Goal: Information Seeking & Learning: Learn about a topic

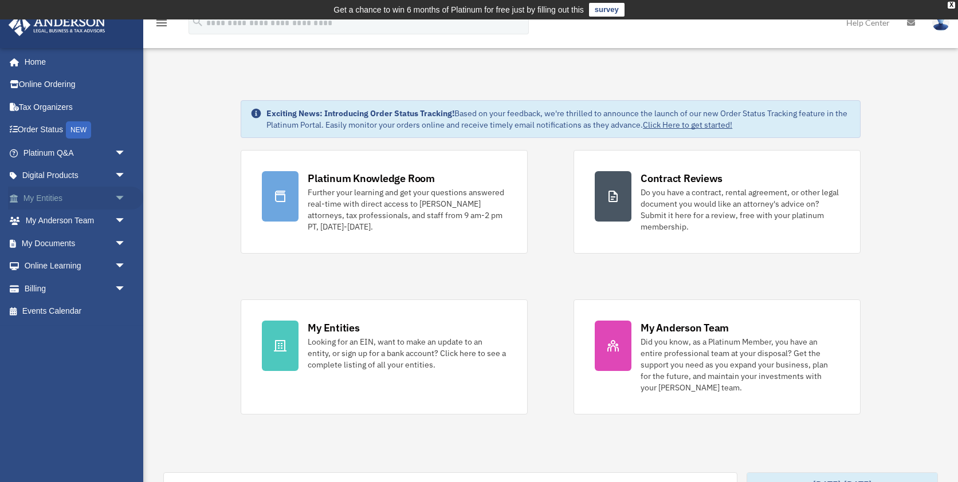
click at [120, 196] on span "arrow_drop_down" at bounding box center [126, 198] width 23 height 23
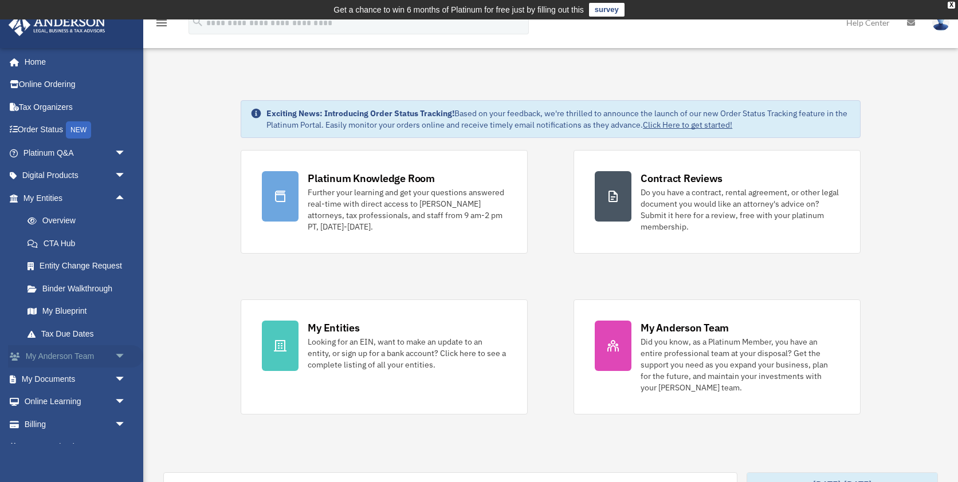
click at [124, 360] on span "arrow_drop_down" at bounding box center [126, 356] width 23 height 23
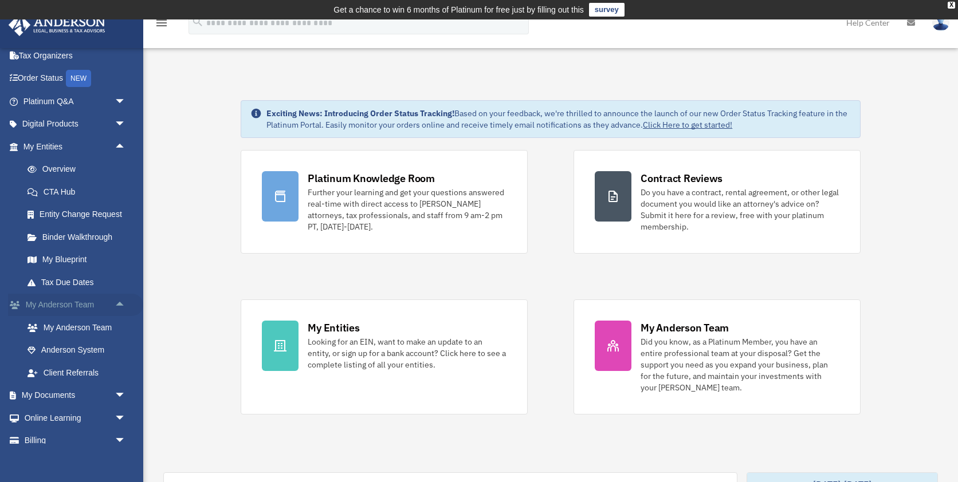
scroll to position [56, 0]
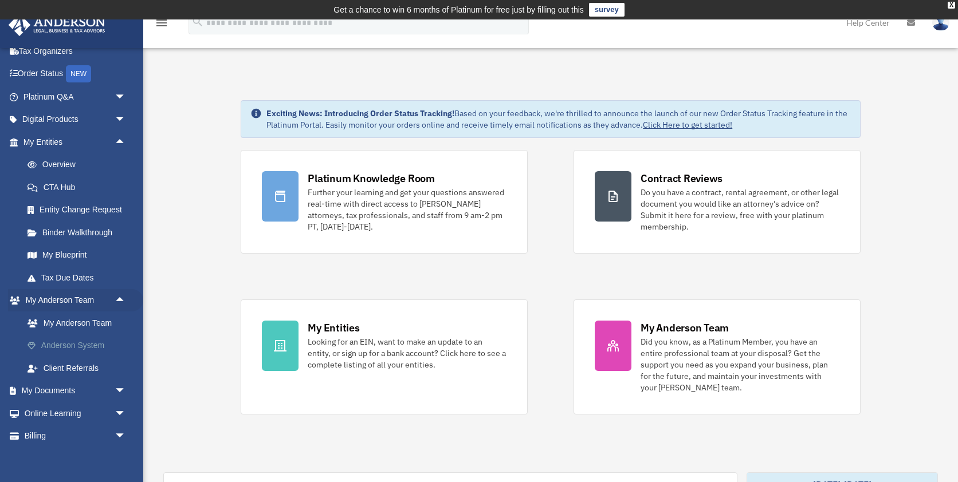
click at [92, 345] on link "Anderson System" at bounding box center [79, 346] width 127 height 23
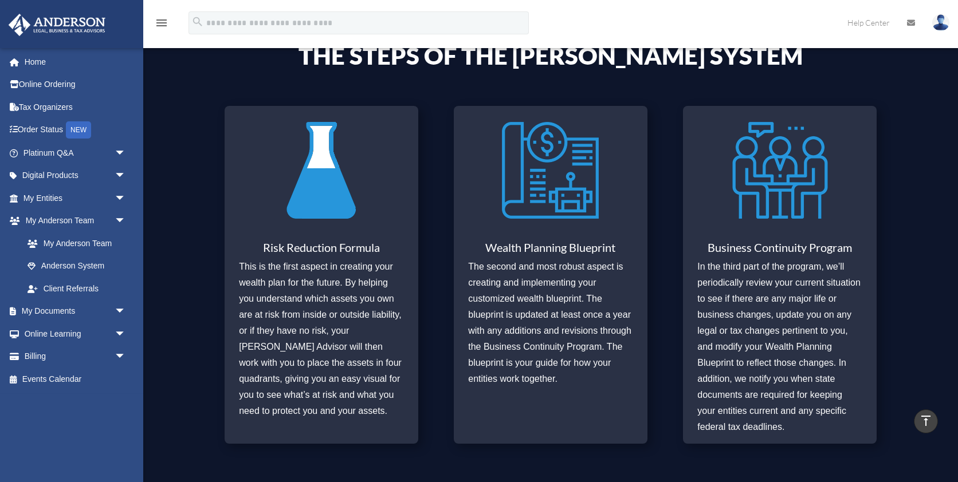
scroll to position [437, 0]
click at [97, 243] on link "My Anderson Team" at bounding box center [79, 243] width 127 height 23
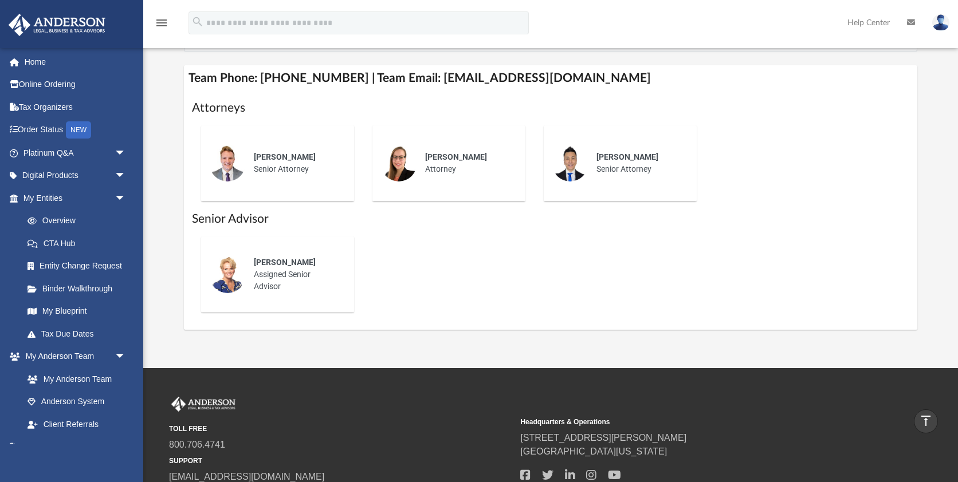
scroll to position [434, 0]
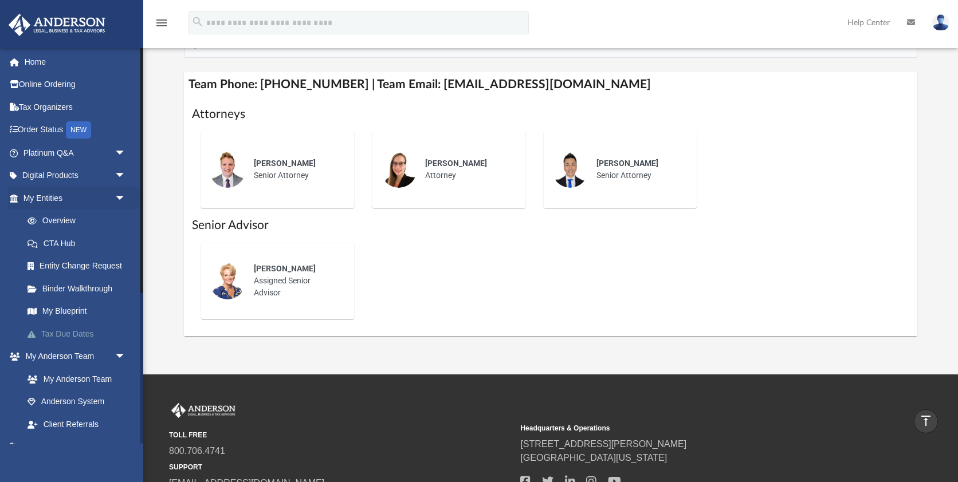
click at [64, 335] on link "Tax Due Dates" at bounding box center [79, 333] width 127 height 23
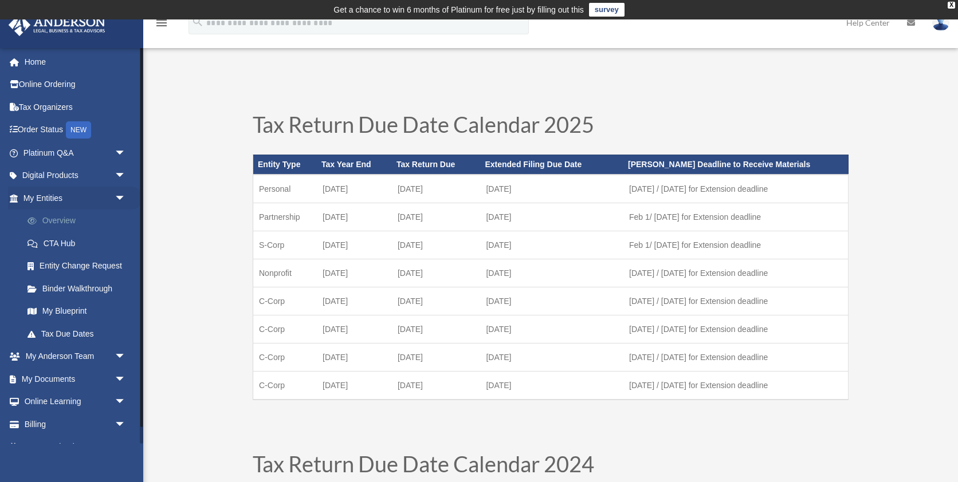
click at [69, 226] on link "Overview" at bounding box center [79, 221] width 127 height 23
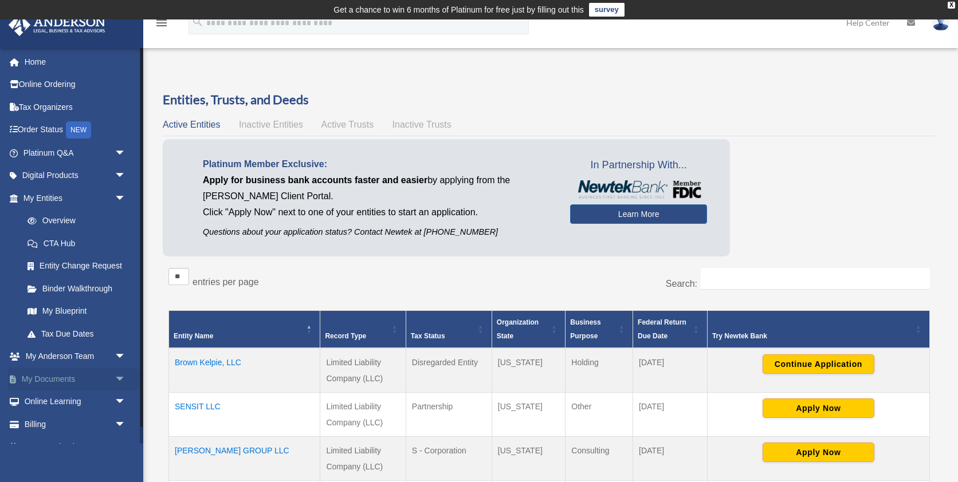
click at [122, 377] on span "arrow_drop_down" at bounding box center [126, 379] width 23 height 23
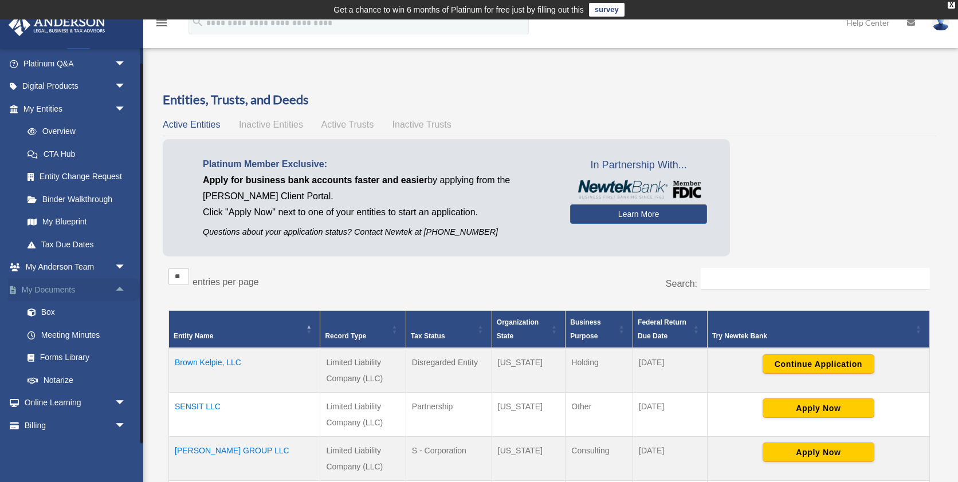
scroll to position [108, 0]
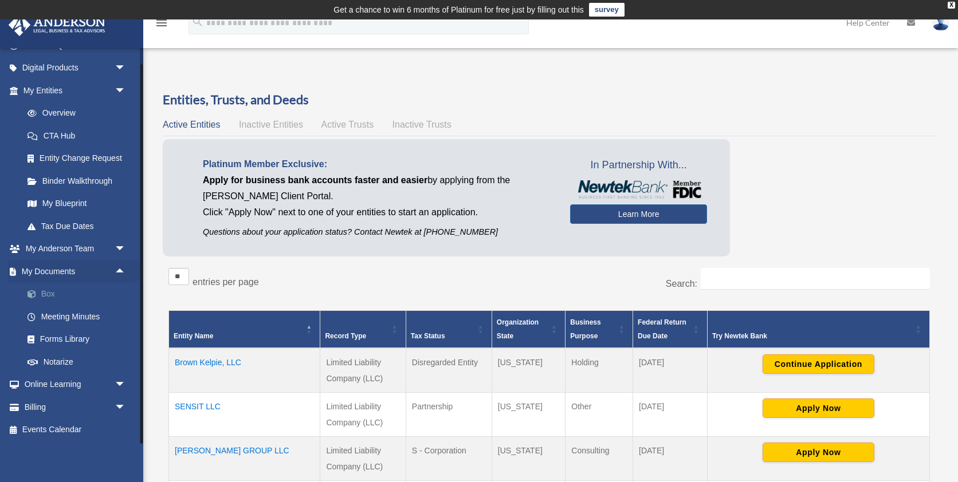
click at [65, 301] on link "Box" at bounding box center [79, 294] width 127 height 23
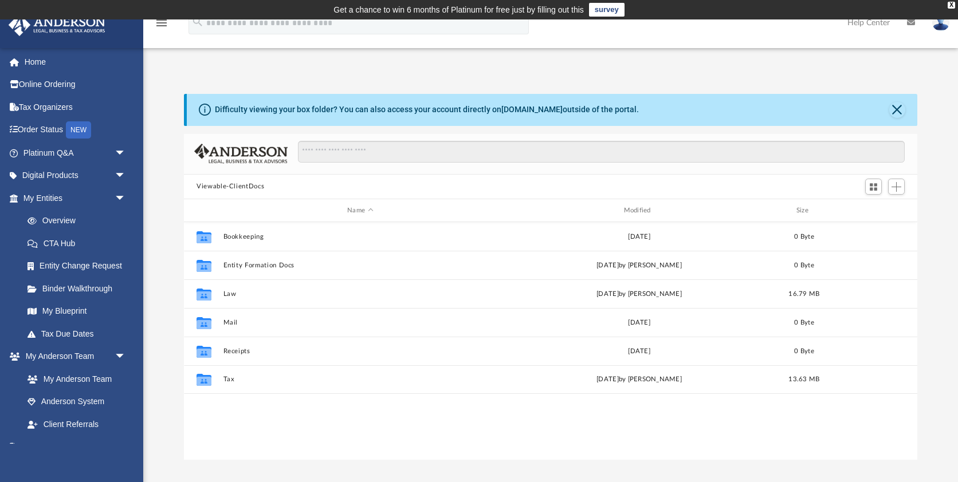
scroll to position [260, 733]
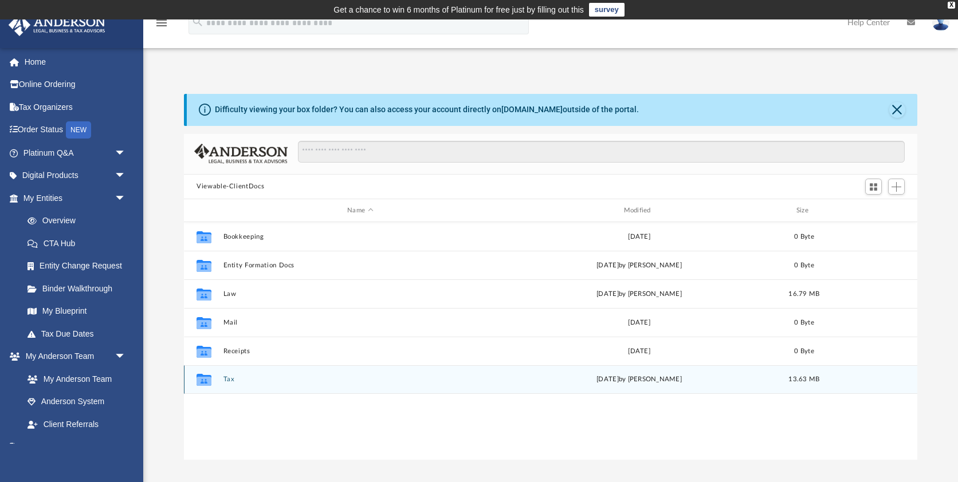
click at [230, 383] on button "Tax" at bounding box center [360, 379] width 274 height 7
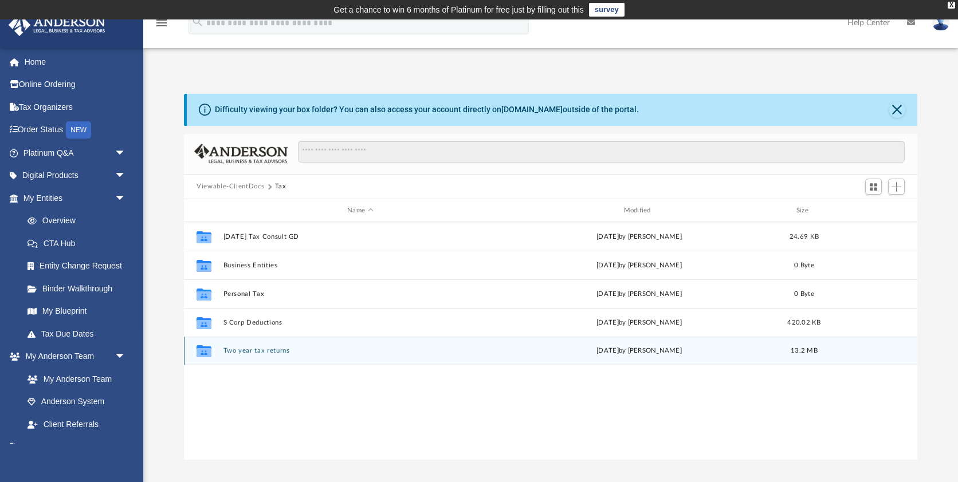
click at [263, 351] on button "Two year tax returns" at bounding box center [360, 351] width 274 height 7
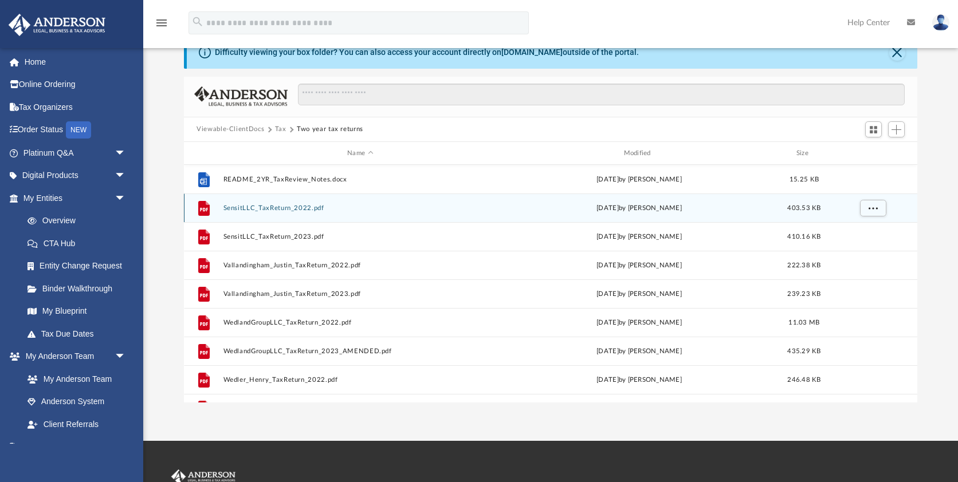
scroll to position [0, 0]
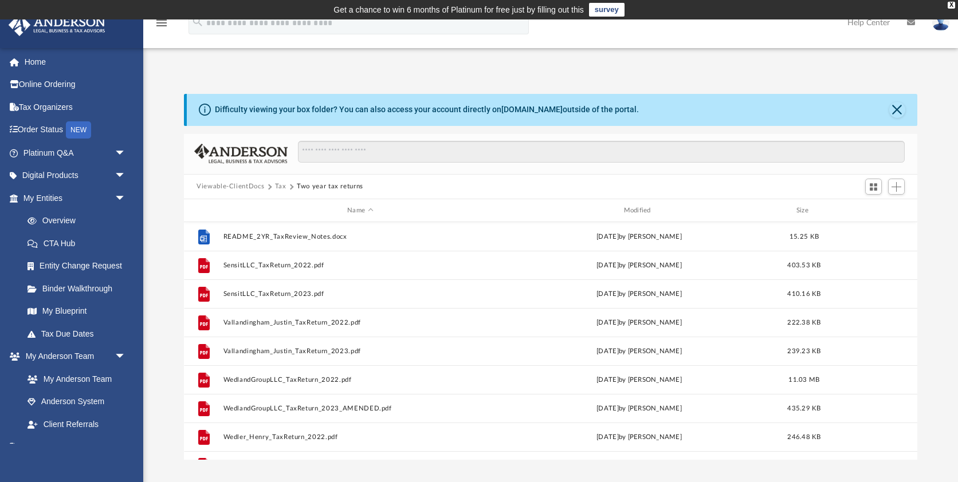
click at [277, 188] on button "Tax" at bounding box center [280, 187] width 11 height 10
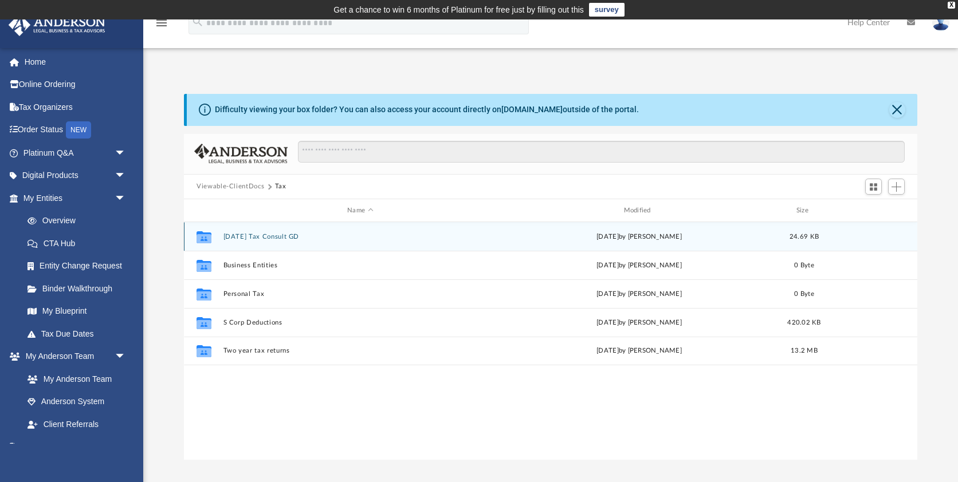
click at [258, 235] on button "2025-05-27 Tax Consult GD" at bounding box center [360, 236] width 274 height 7
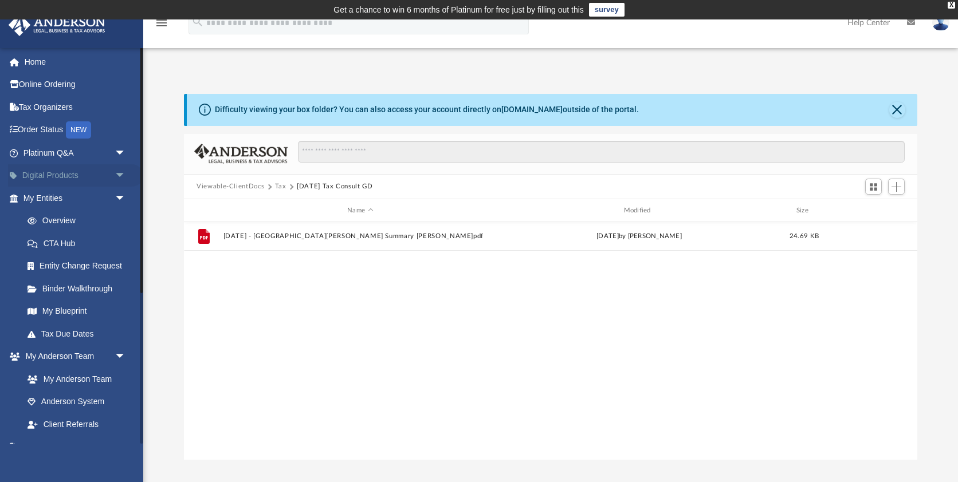
click at [115, 174] on span "arrow_drop_down" at bounding box center [126, 175] width 23 height 23
click at [120, 168] on span "arrow_drop_up" at bounding box center [126, 175] width 23 height 23
click at [120, 155] on span "arrow_drop_down" at bounding box center [126, 152] width 23 height 23
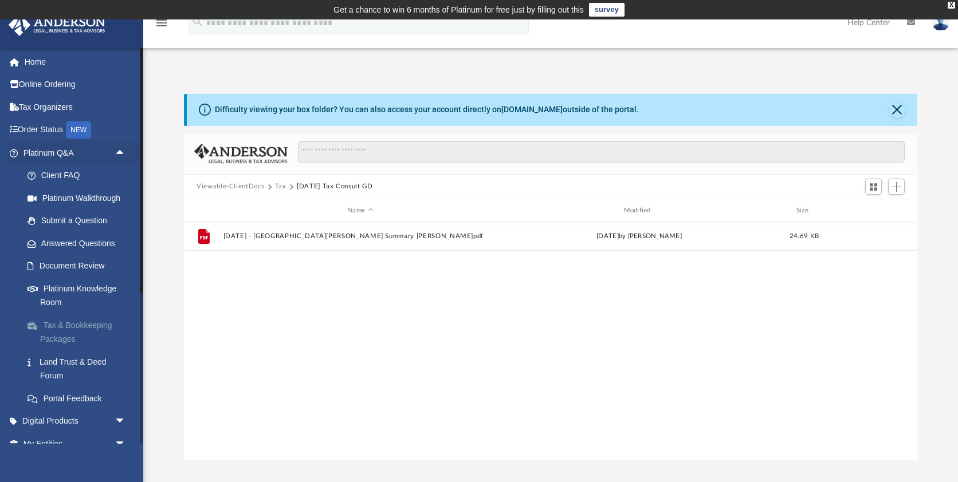
click at [79, 332] on link "Tax & Bookkeeping Packages" at bounding box center [79, 332] width 127 height 37
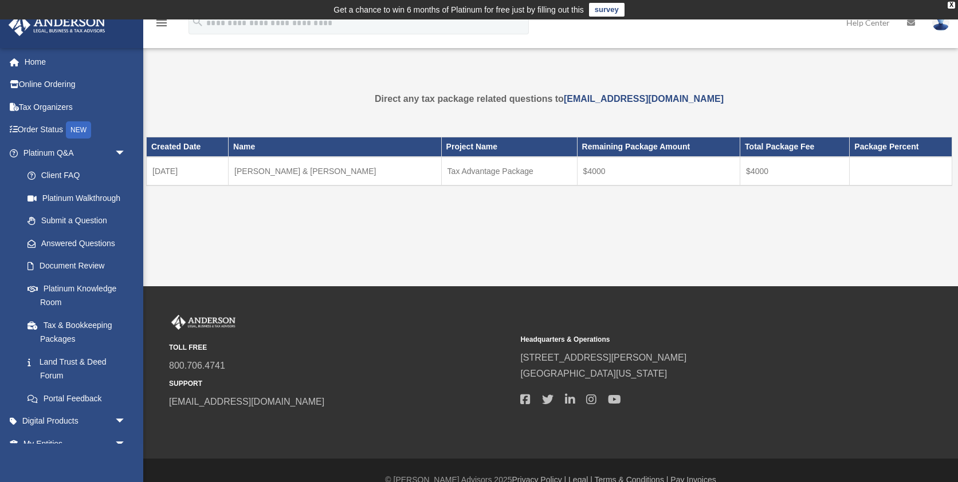
click at [193, 172] on td "[DATE]" at bounding box center [188, 171] width 82 height 29
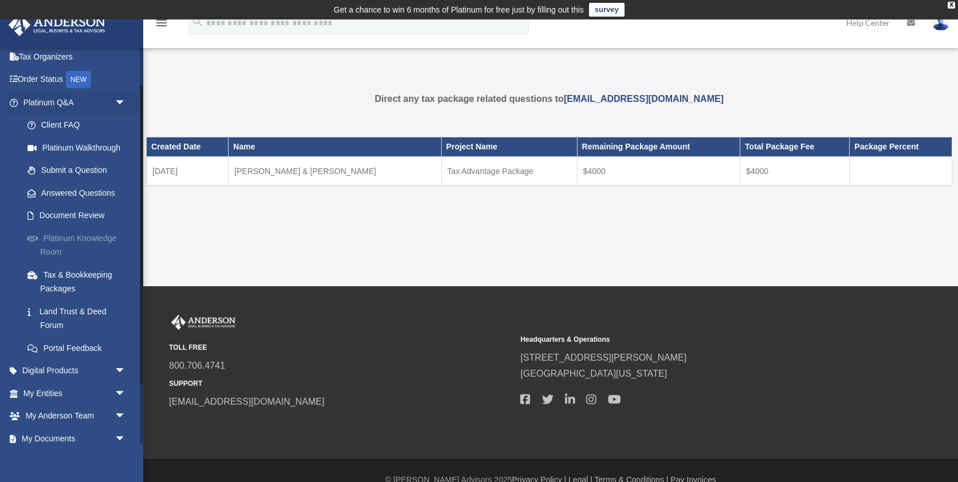
scroll to position [51, 0]
